Goal: Browse casually

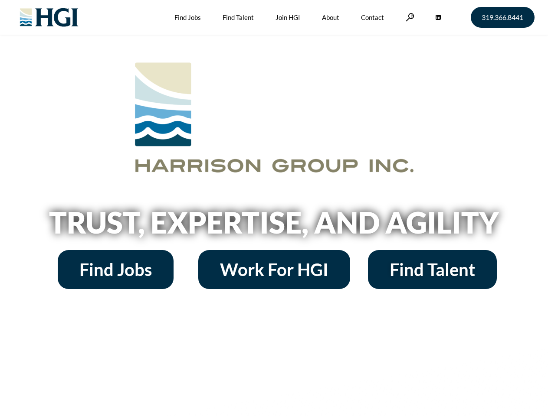
click at [274, 208] on h2 "Trust, Expertise, and Agility" at bounding box center [274, 223] width 495 height 30
click at [409, 17] on link at bounding box center [410, 17] width 9 height 8
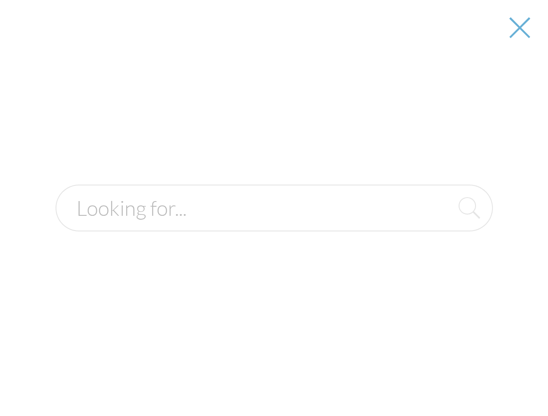
click at [274, 226] on h2 "Trust, Expertise, and Agility" at bounding box center [274, 223] width 495 height 30
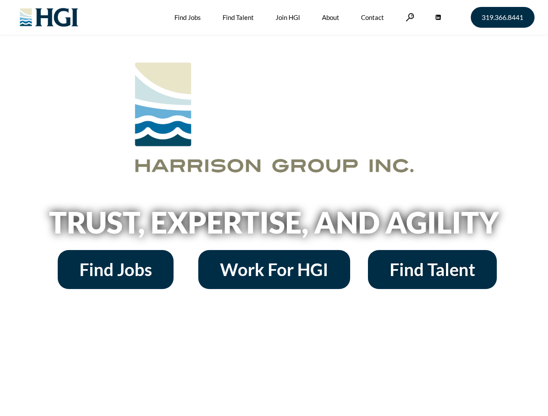
click at [274, 208] on h2 "Trust, Expertise, and Agility" at bounding box center [274, 223] width 495 height 30
click at [409, 17] on link at bounding box center [410, 17] width 9 height 8
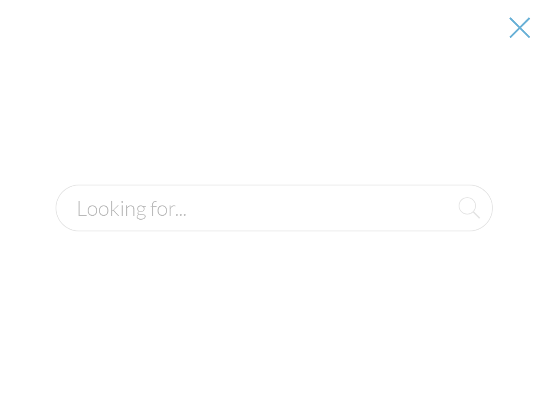
click at [274, 226] on h2 "Trust, Expertise, and Agility" at bounding box center [274, 223] width 495 height 30
